Goal: Task Accomplishment & Management: Use online tool/utility

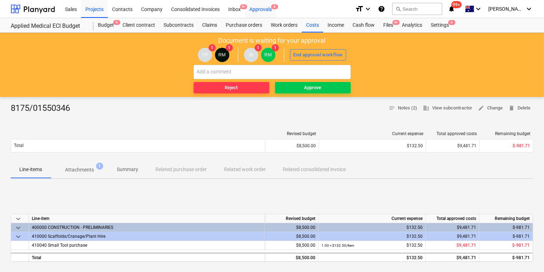
click at [265, 7] on div "Approvals 8" at bounding box center [260, 9] width 31 height 18
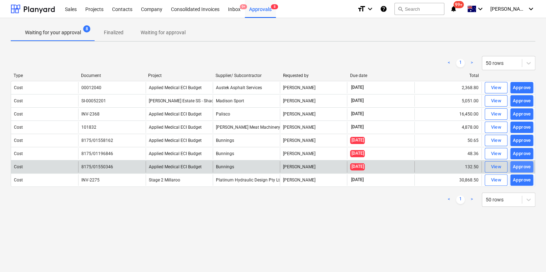
click at [526, 165] on div "Approve" at bounding box center [522, 167] width 18 height 8
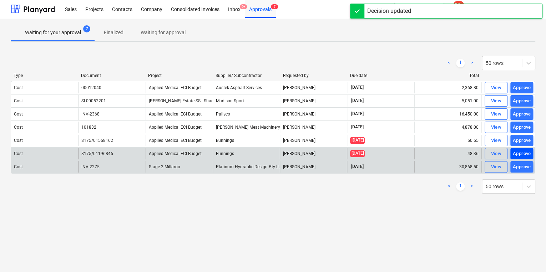
click at [520, 153] on div "Approve" at bounding box center [522, 154] width 18 height 8
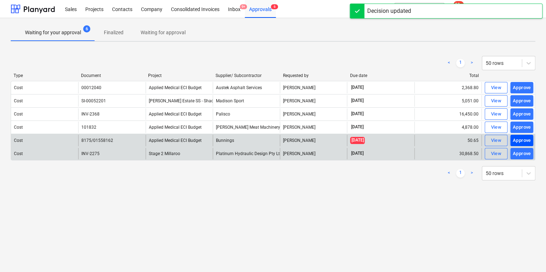
click at [519, 141] on div "Approve" at bounding box center [522, 141] width 18 height 8
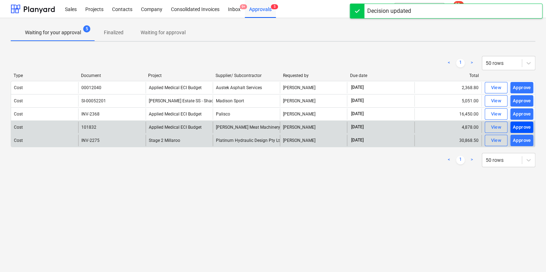
click at [524, 126] on div "Approve" at bounding box center [522, 128] width 18 height 8
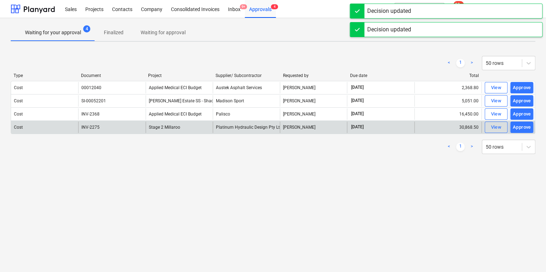
click at [525, 112] on div "Approve" at bounding box center [522, 114] width 18 height 8
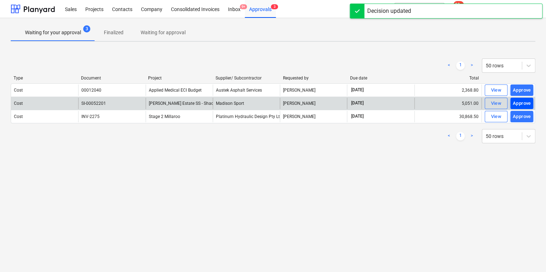
click at [522, 101] on div "Approve" at bounding box center [522, 104] width 18 height 8
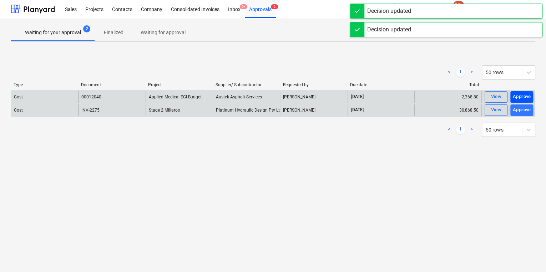
click at [521, 94] on div "Approve" at bounding box center [522, 97] width 18 height 8
